Goal: Find contact information: Obtain details needed to contact an individual or organization

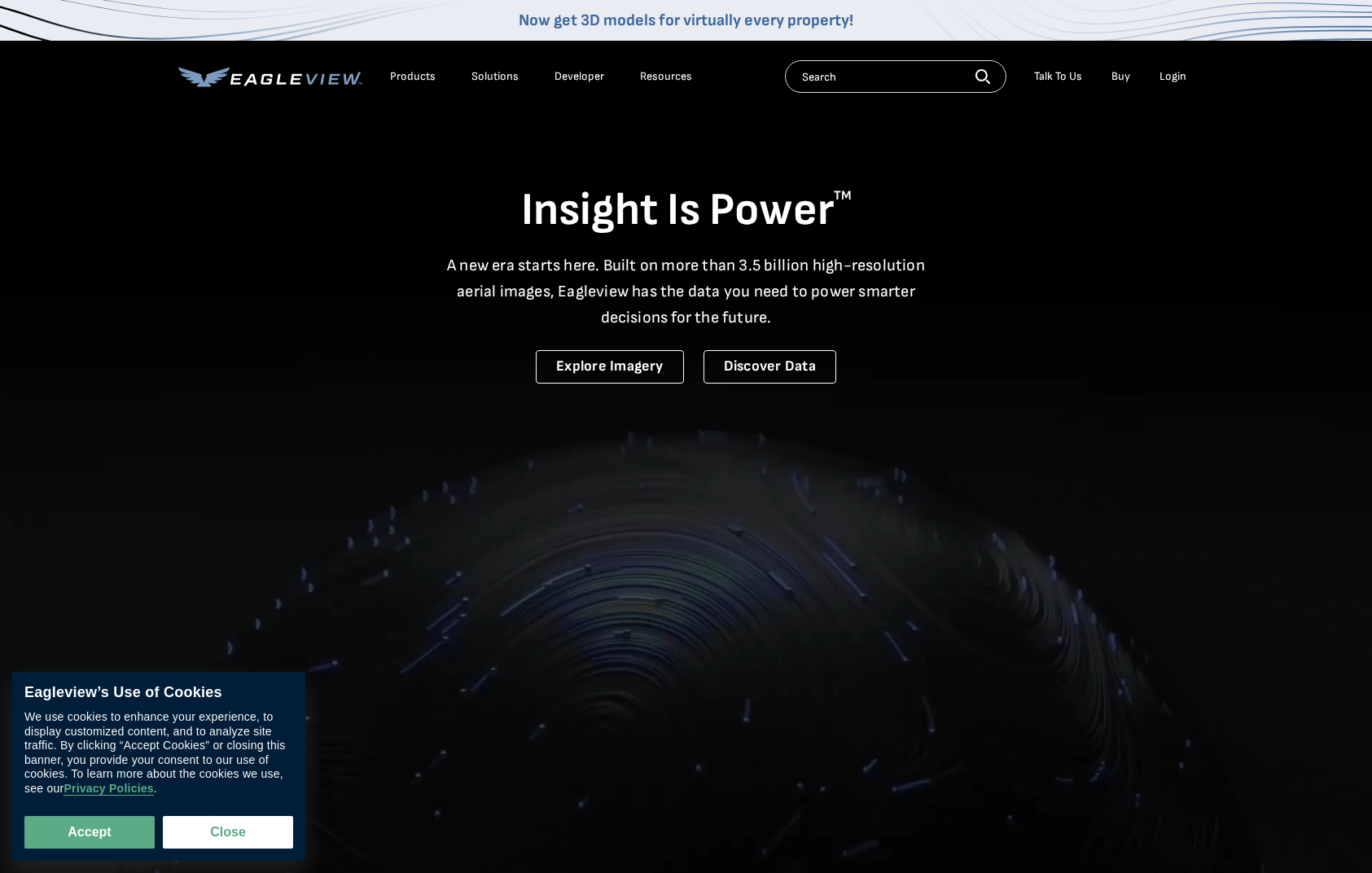
click at [1048, 72] on div "Talk To Us" at bounding box center [1059, 77] width 48 height 15
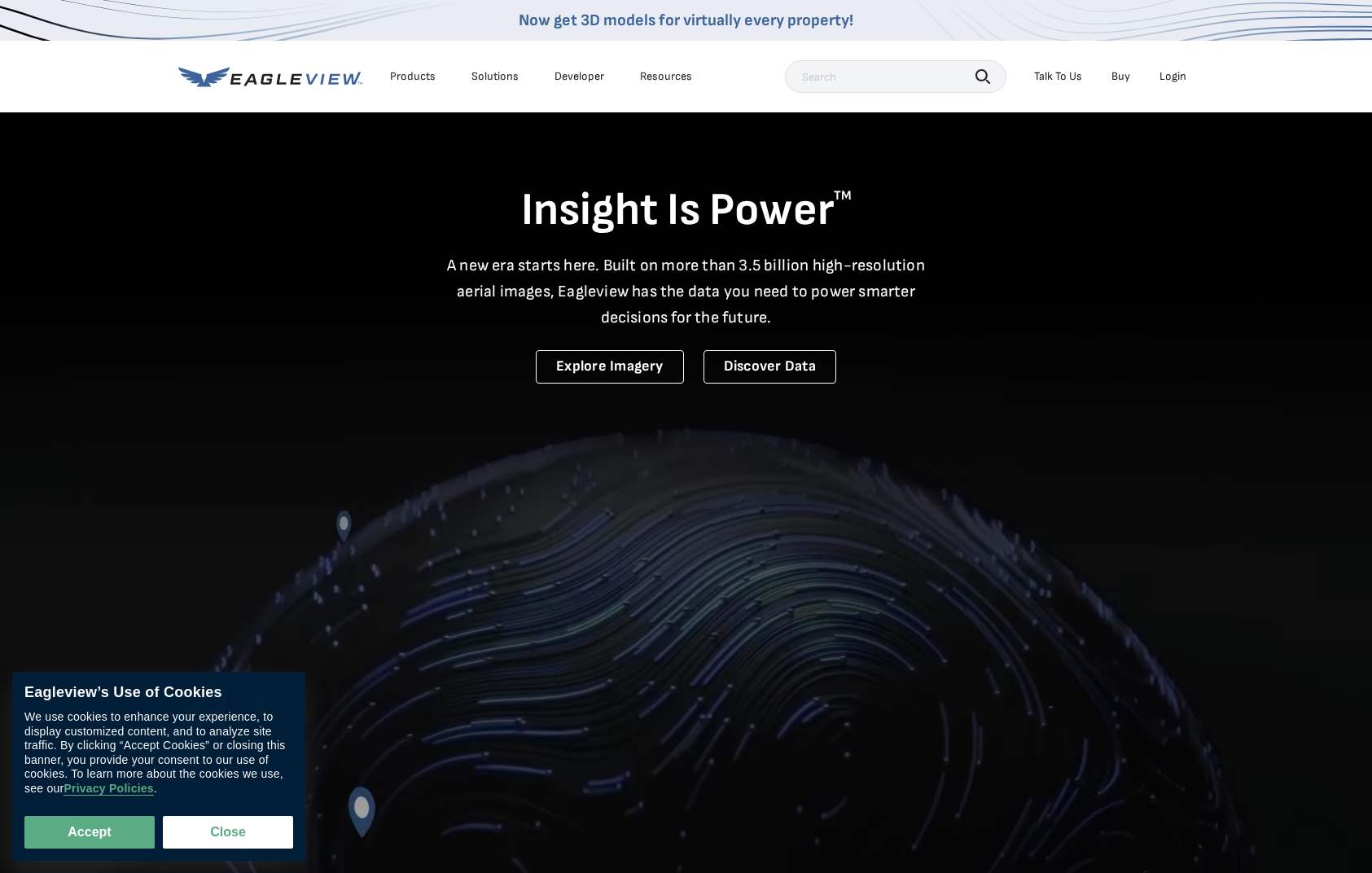
click at [1052, 77] on div "Talk To Us" at bounding box center [1059, 77] width 48 height 15
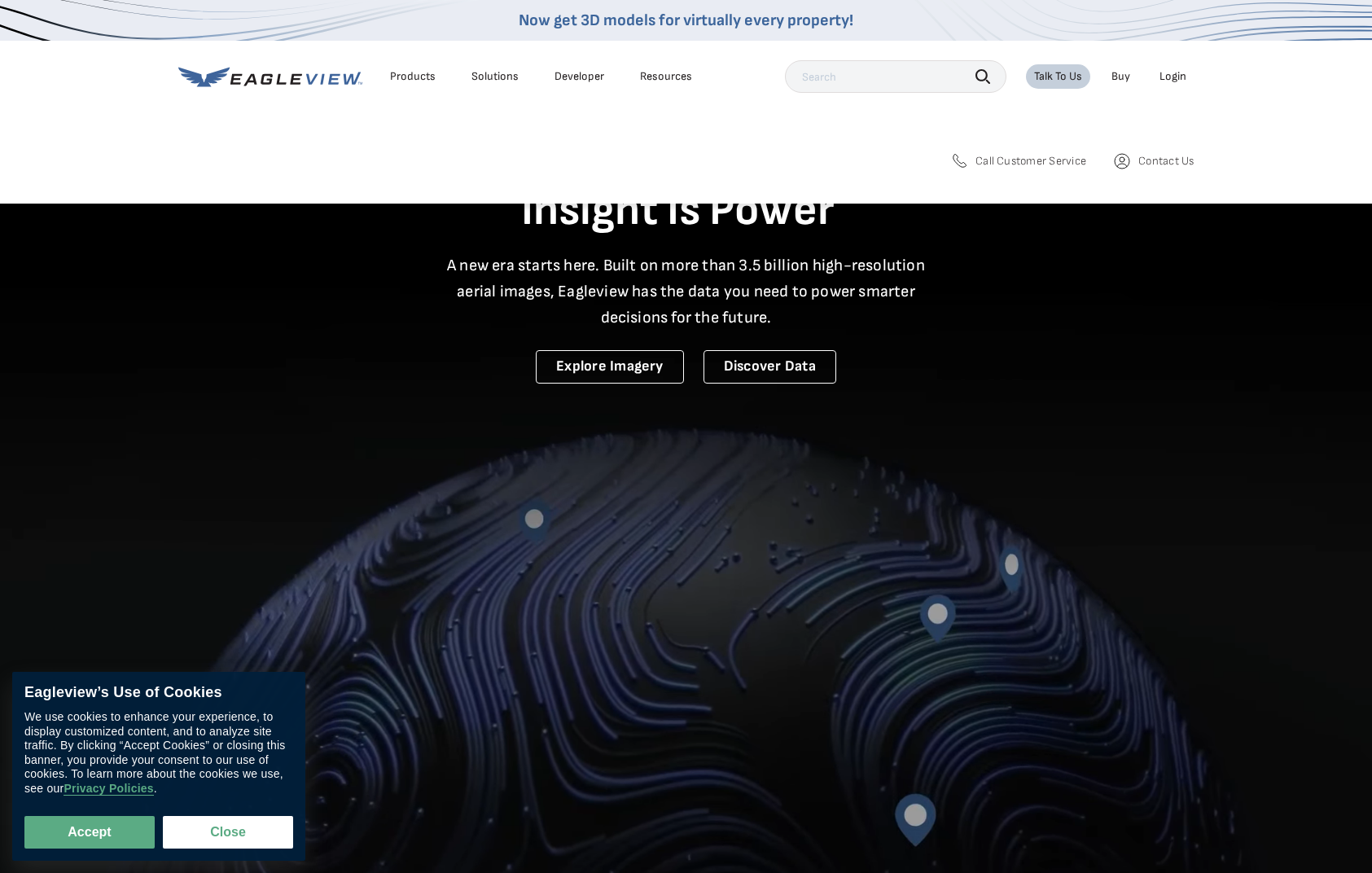
click at [1023, 162] on span "Call Customer Service" at bounding box center [1031, 161] width 111 height 15
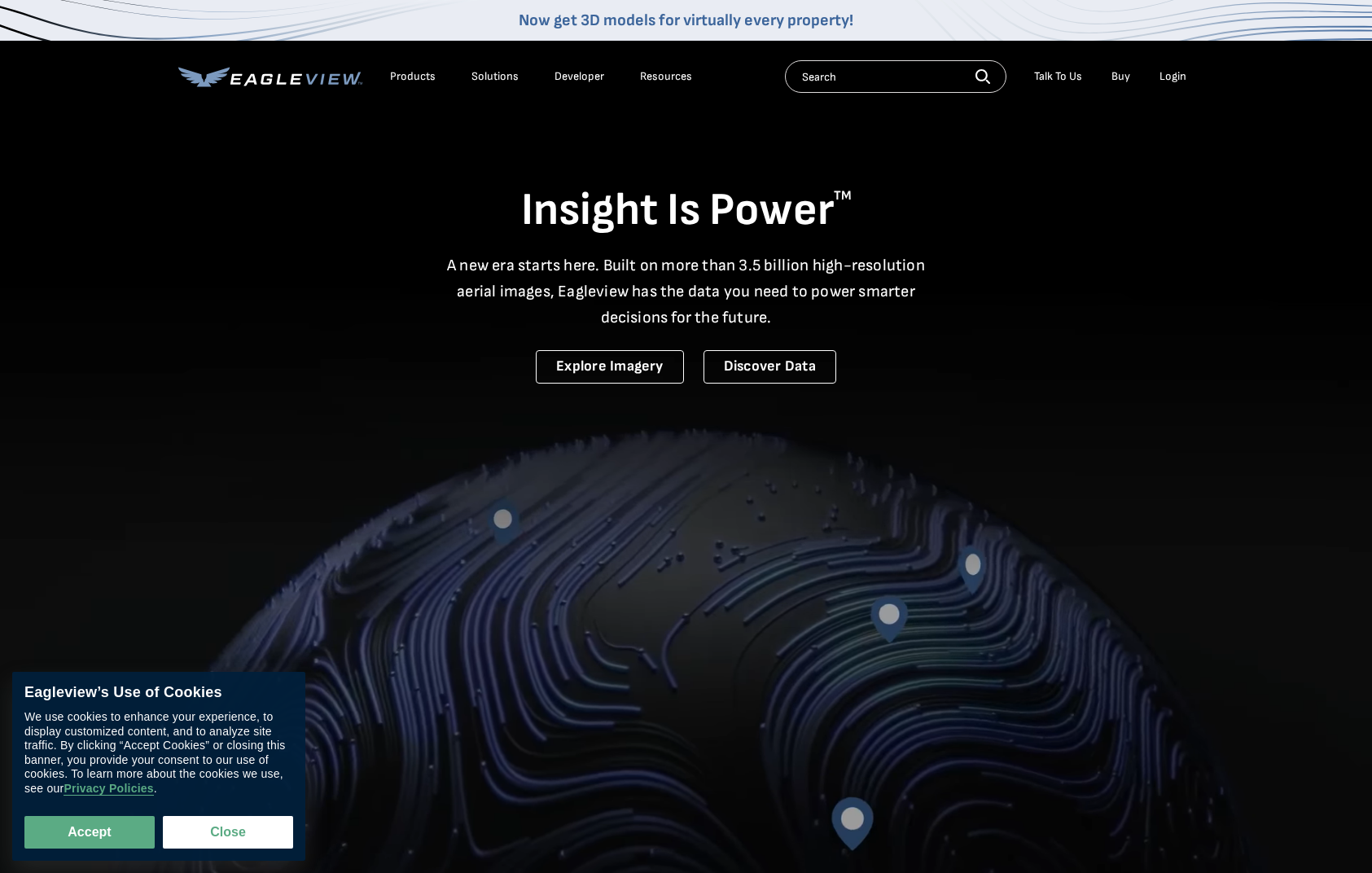
click at [270, 75] on icon at bounding box center [266, 78] width 12 height 10
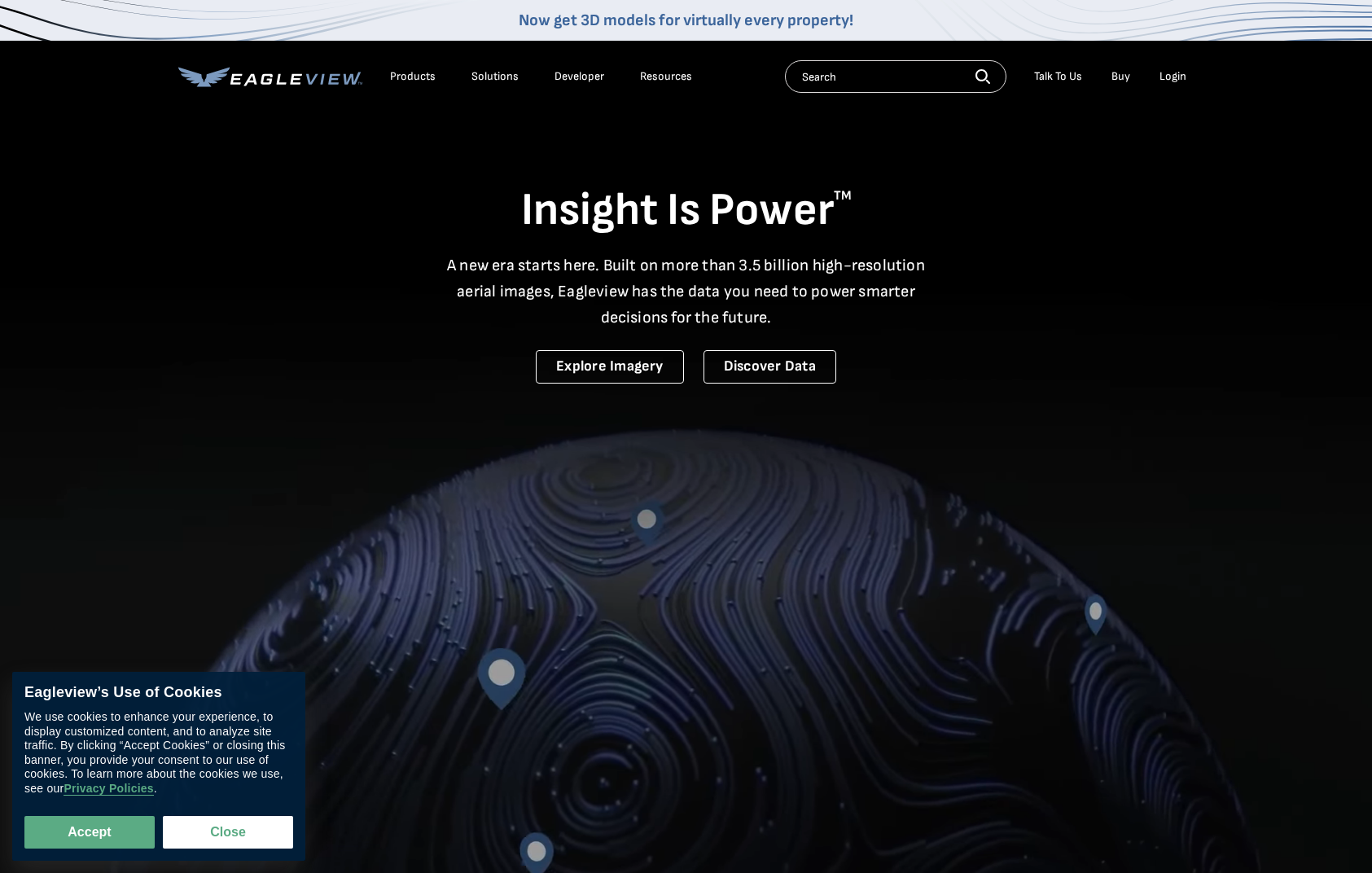
click at [1061, 77] on div "Talk To Us" at bounding box center [1059, 77] width 48 height 15
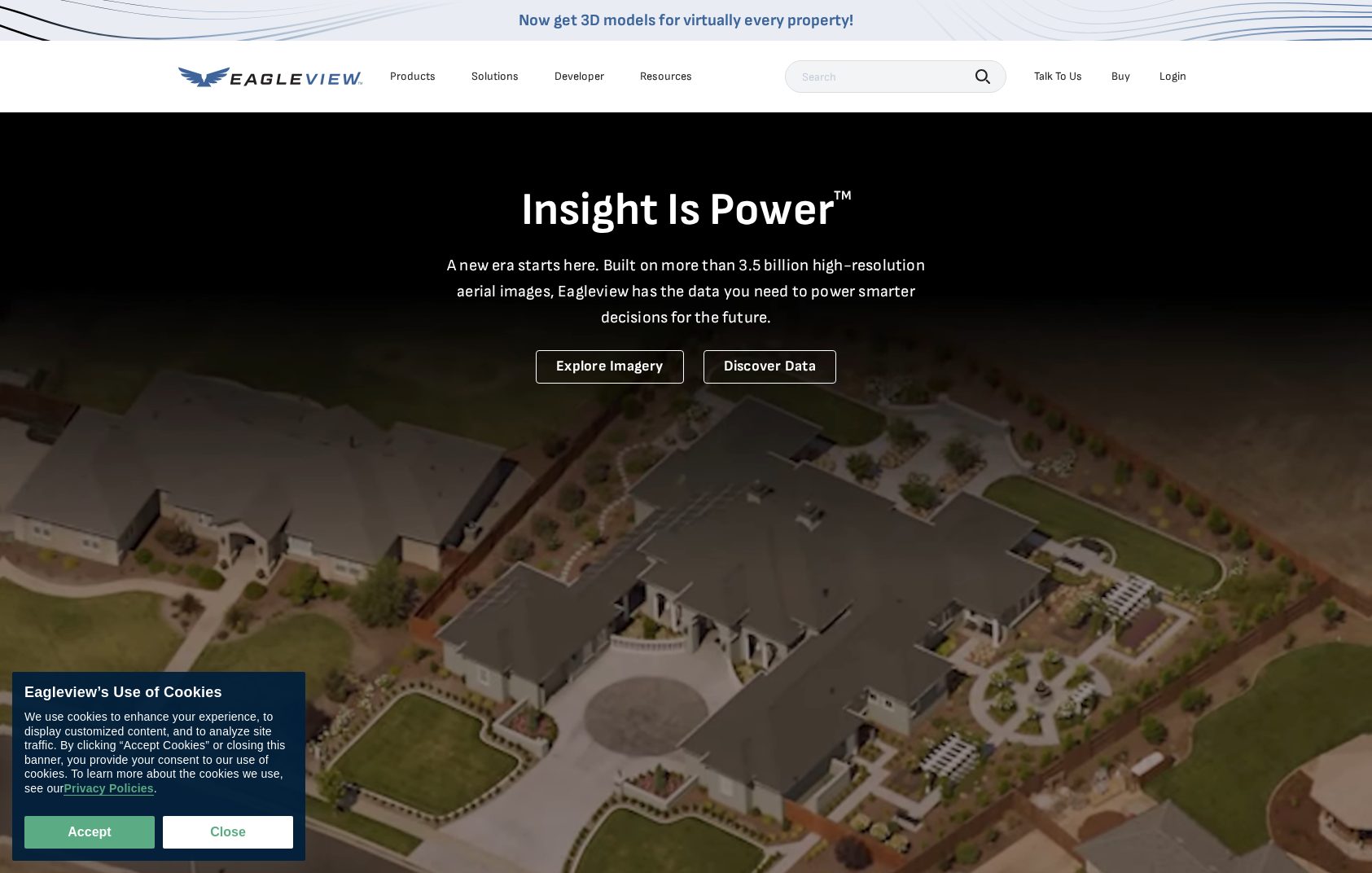
click at [1049, 72] on div "Talk To Us" at bounding box center [1059, 77] width 48 height 15
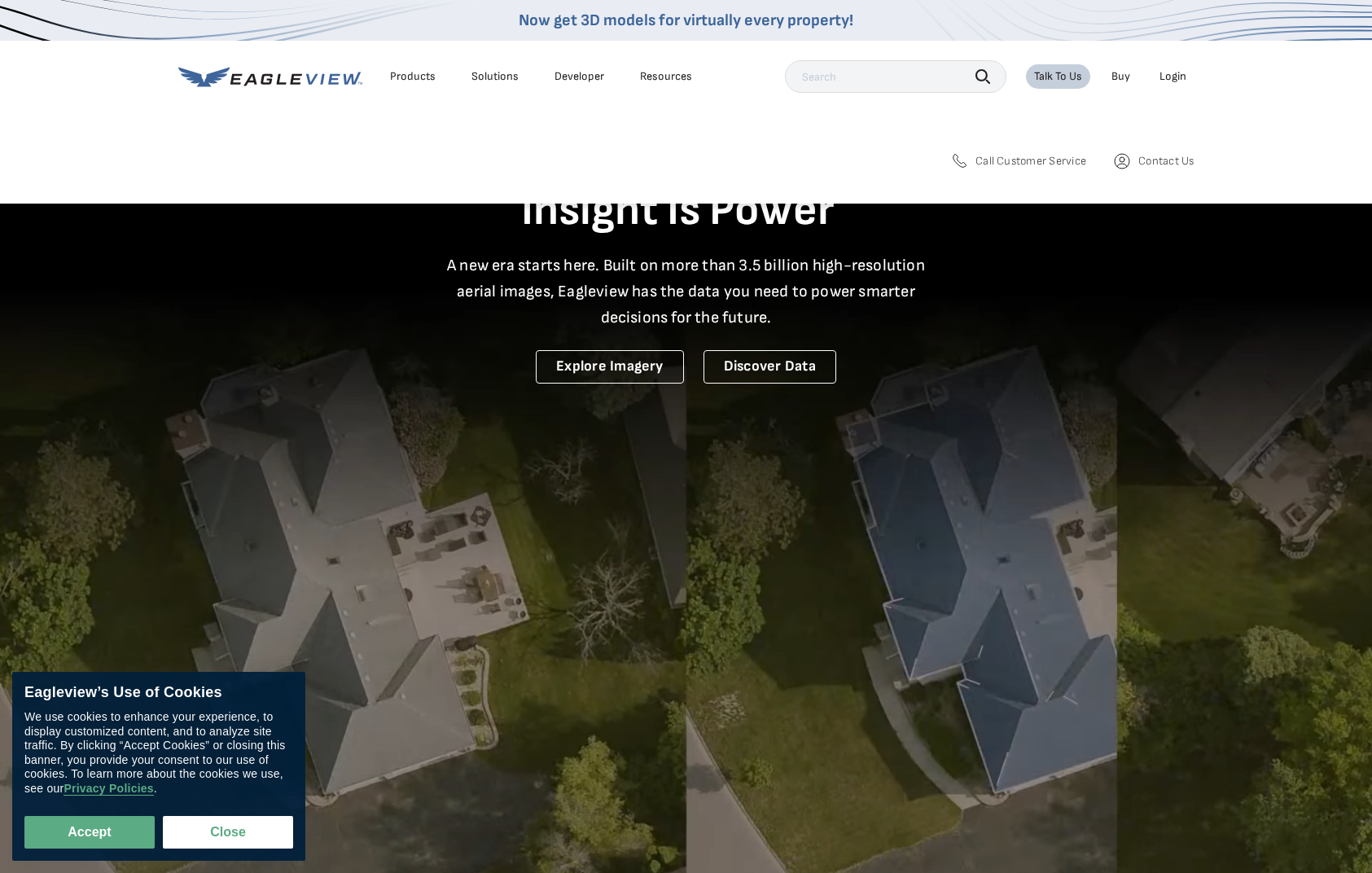
click at [1039, 161] on span "Call Customer Service" at bounding box center [1031, 161] width 111 height 15
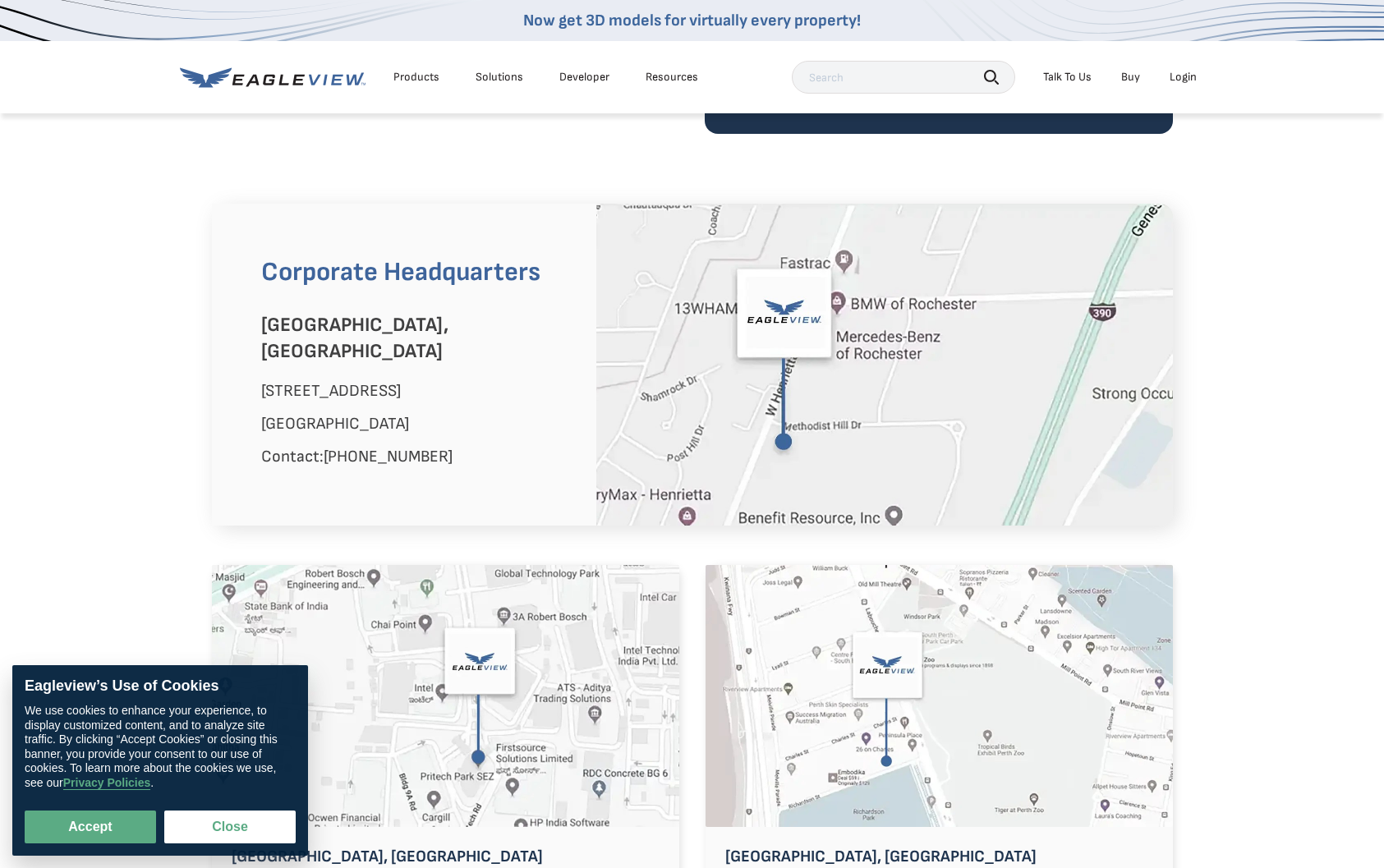
scroll to position [985, 0]
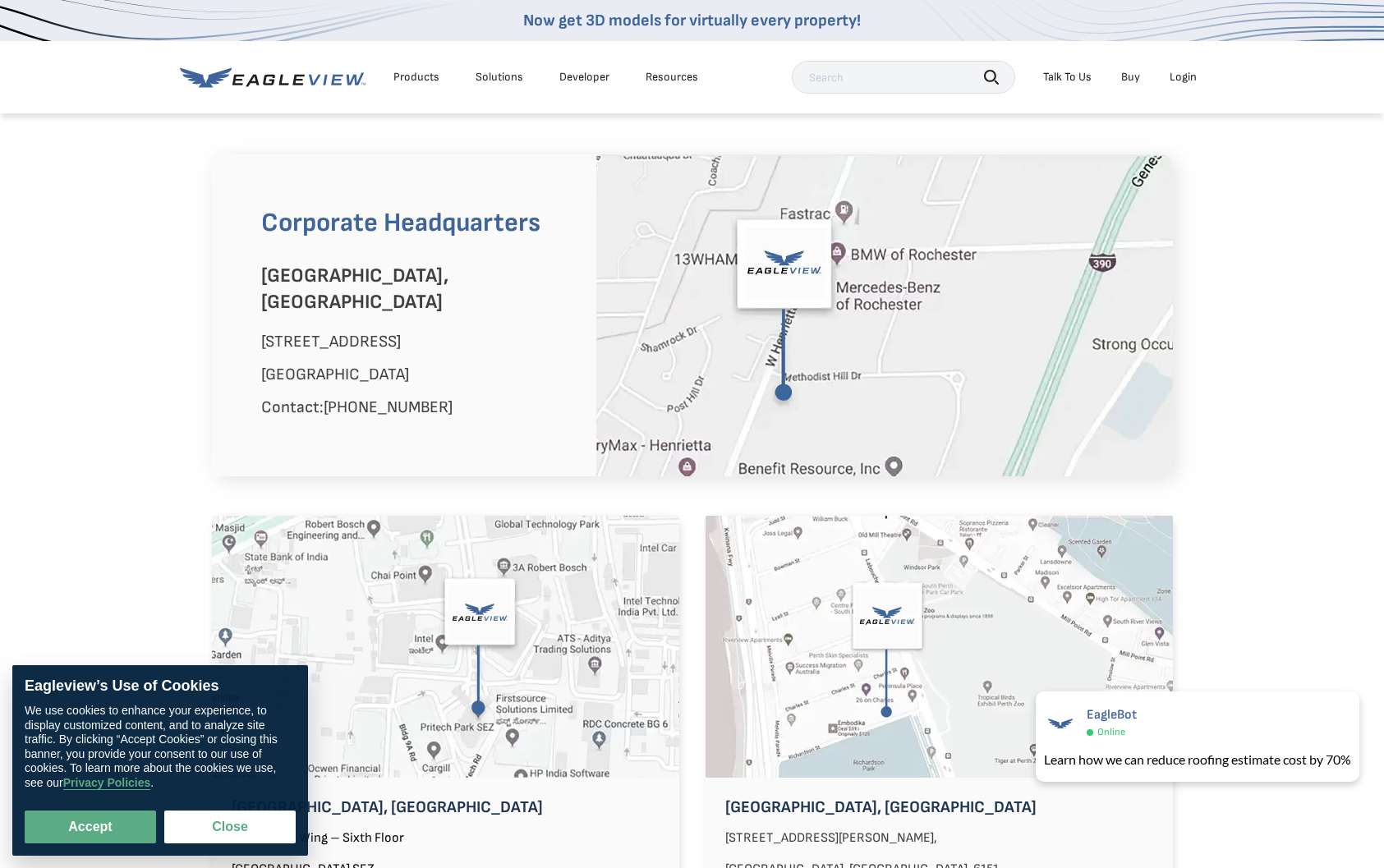
click at [203, 158] on div "Corporate Headquarters [GEOGRAPHIC_DATA], [GEOGRAPHIC_DATA] [STREET_ADDRESS] Co…" at bounding box center [692, 315] width 986 height 322
